Goal: Find specific page/section: Find specific page/section

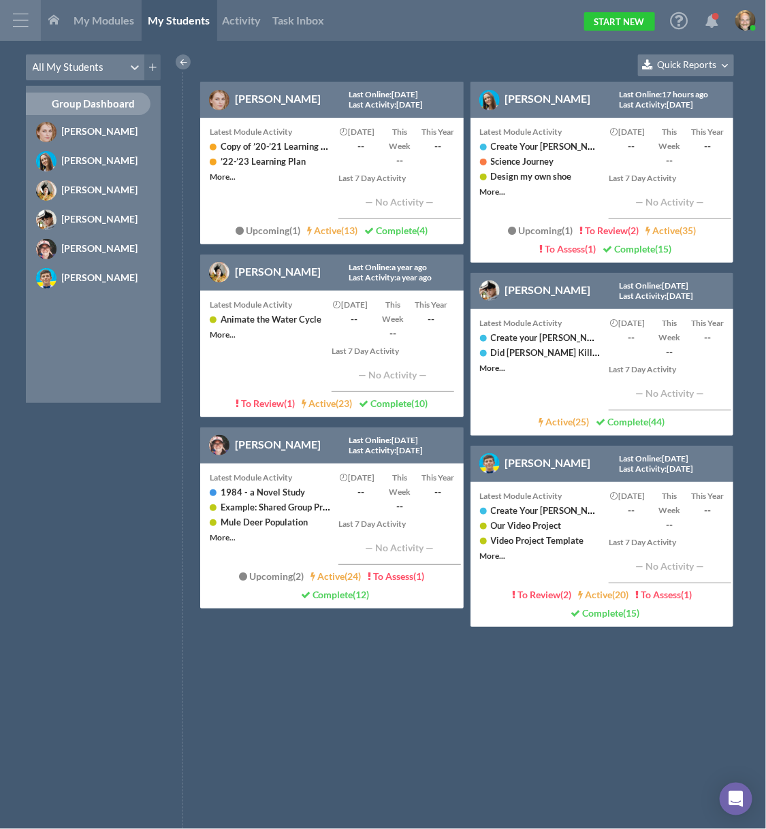
click at [34, 23] on div at bounding box center [20, 20] width 41 height 41
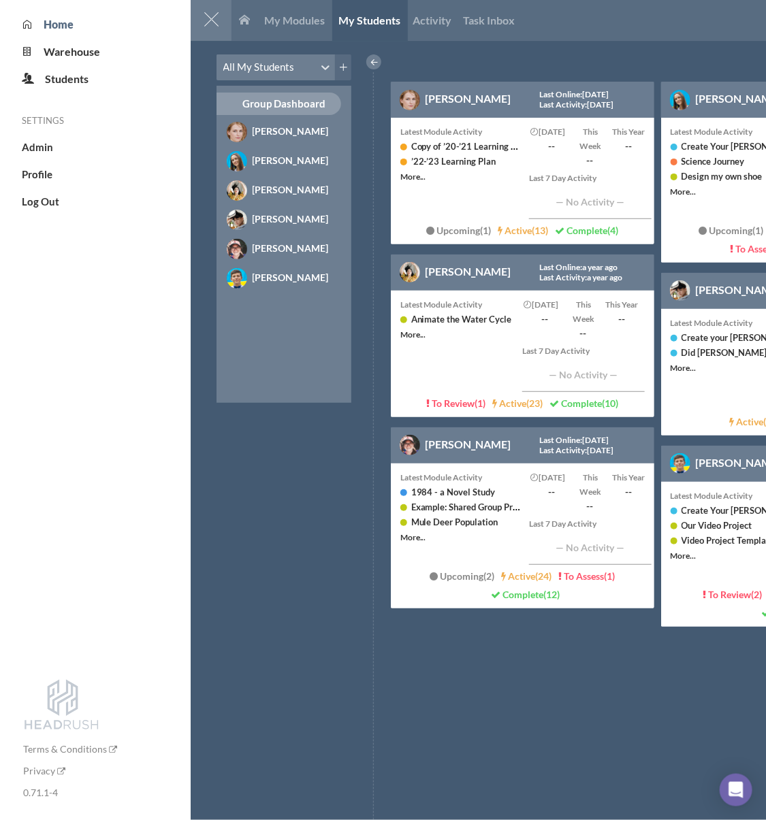
click at [48, 142] on li "Admin" at bounding box center [106, 147] width 169 height 14
click at [26, 144] on span "Admin" at bounding box center [37, 147] width 31 height 12
select select "20"
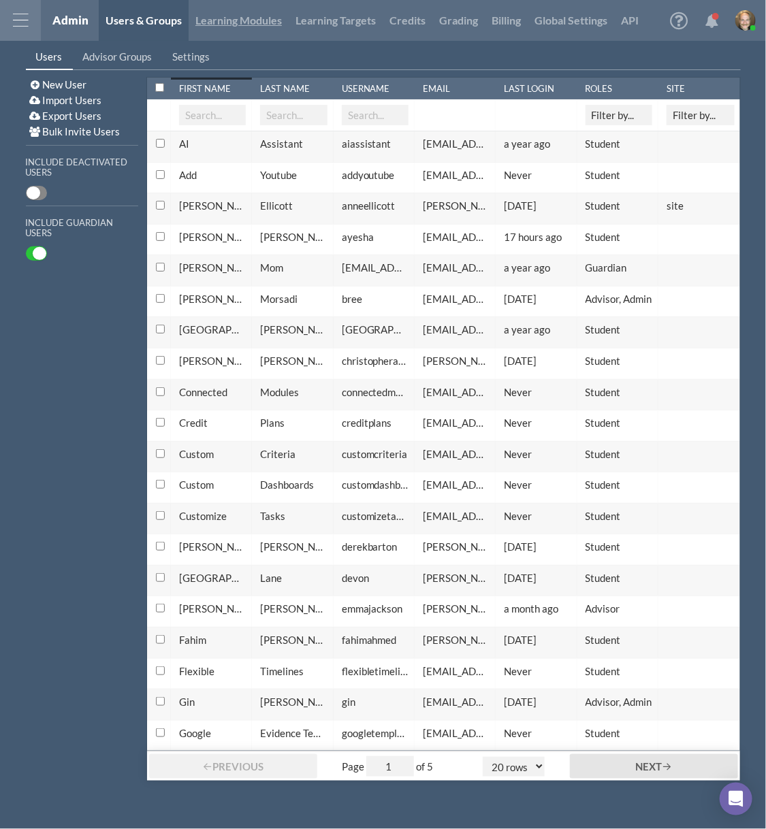
click at [257, 20] on link "Learning Modules" at bounding box center [239, 20] width 100 height 41
